Goal: Task Accomplishment & Management: Manage account settings

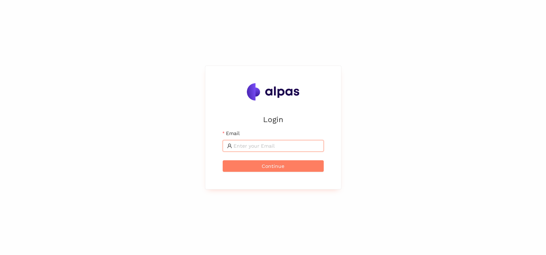
click at [250, 145] on input "Email" at bounding box center [276, 146] width 86 height 8
type input "[PERSON_NAME][EMAIL_ADDRESS][PERSON_NAME][DOMAIN_NAME]"
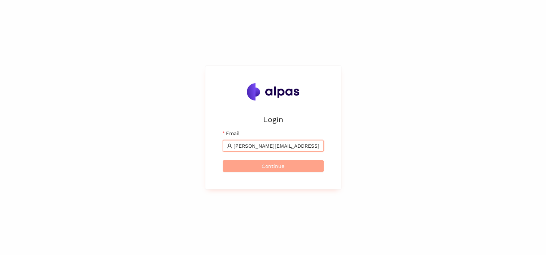
click at [253, 164] on button "Continue" at bounding box center [273, 167] width 101 height 12
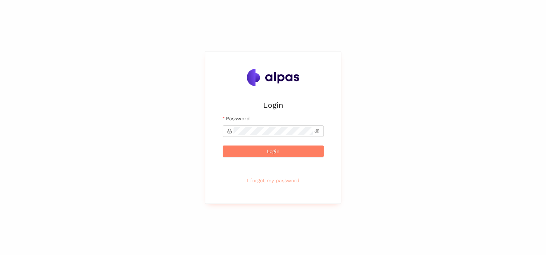
click at [265, 181] on span "I forgot my password" at bounding box center [273, 181] width 53 height 8
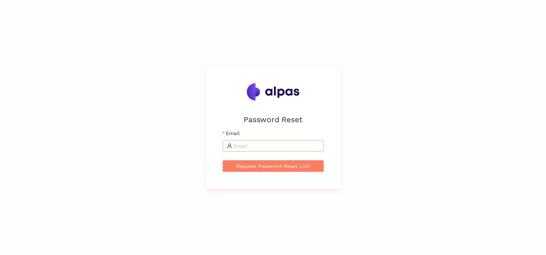
click at [250, 146] on input "Email" at bounding box center [276, 146] width 86 height 8
click at [146, 128] on div "Password Reset Email Request Password Reset Link" at bounding box center [273, 127] width 546 height 255
click at [174, 131] on div "Password Reset Email Request Password Reset Link" at bounding box center [273, 127] width 546 height 255
click at [279, 146] on input "Email" at bounding box center [276, 146] width 86 height 8
type input "[PERSON_NAME][EMAIL_ADDRESS][PERSON_NAME][DOMAIN_NAME]"
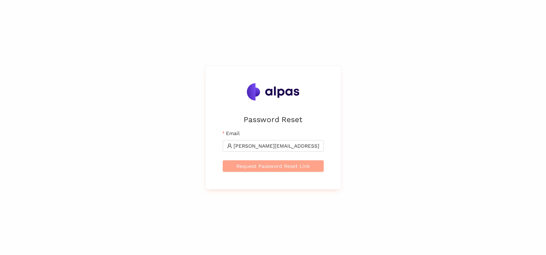
click at [251, 166] on span "Request Password Reset Link" at bounding box center [273, 166] width 74 height 8
